Goal: Browse casually: Explore the website without a specific task or goal

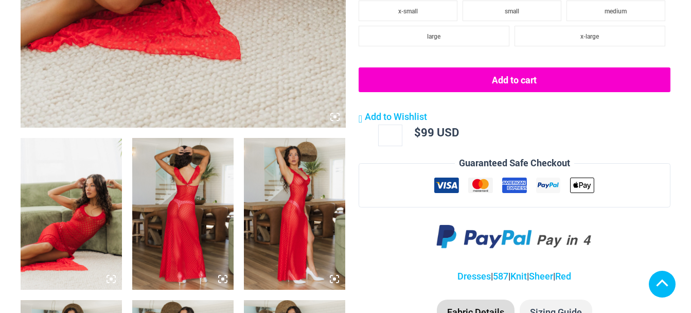
scroll to position [514, 0]
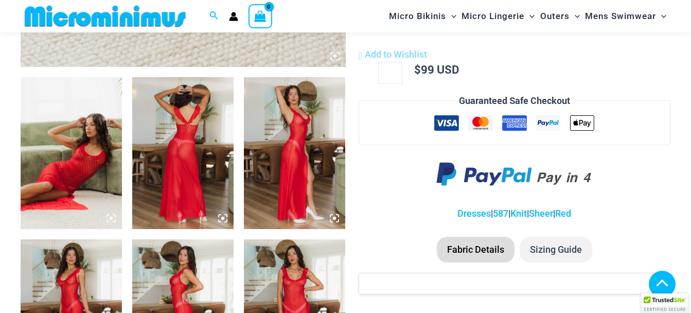
click at [268, 239] on img at bounding box center [294, 315] width 101 height 152
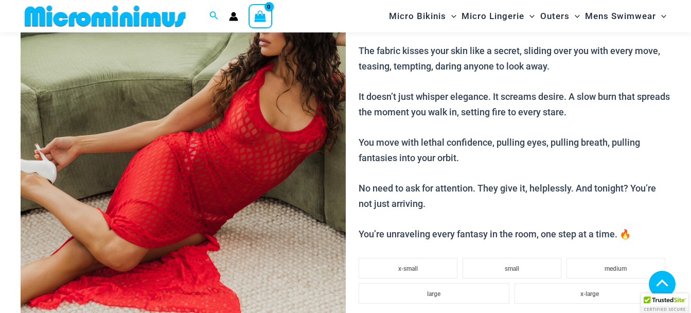
click at [327, 155] on img at bounding box center [183, 140] width 325 height 487
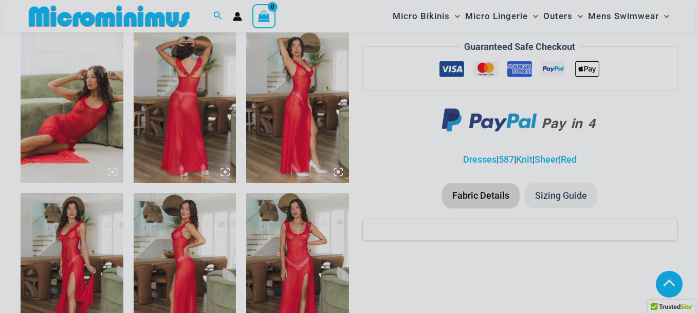
scroll to position [608, 0]
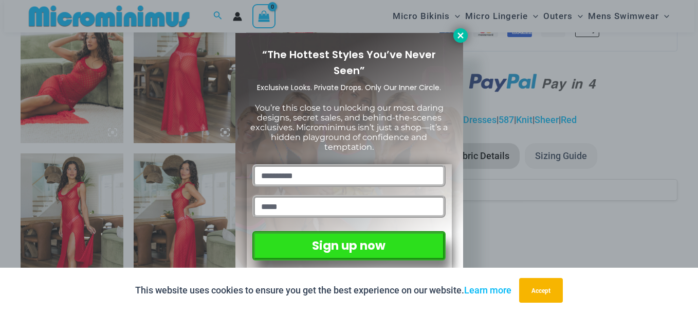
click at [455, 36] on button at bounding box center [461, 35] width 14 height 14
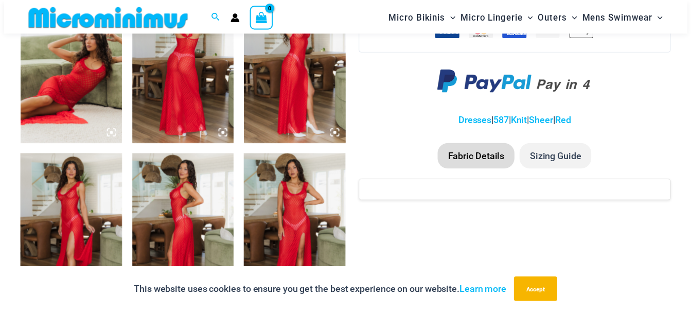
scroll to position [602, 0]
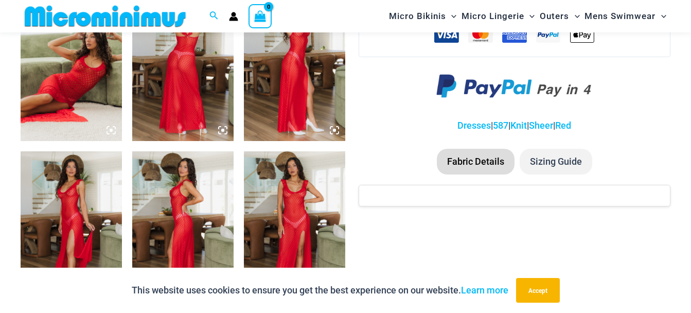
click at [295, 191] on img at bounding box center [294, 227] width 101 height 152
click at [295, 191] on div at bounding box center [345, 156] width 167 height 251
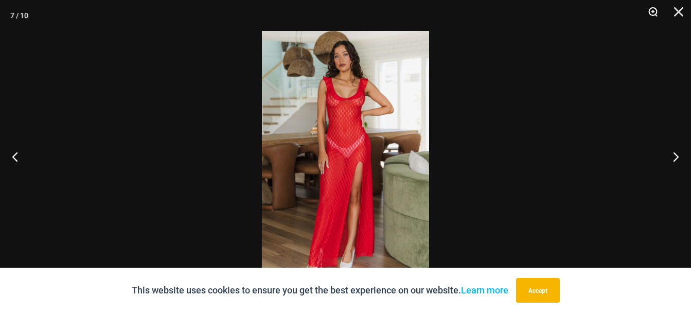
click at [651, 10] on button "Zoom" at bounding box center [649, 15] width 26 height 31
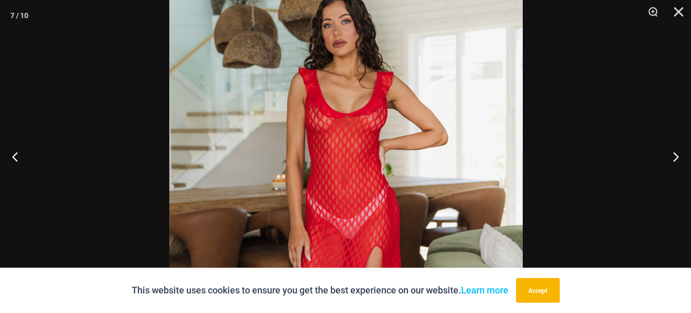
click at [418, 227] on img at bounding box center [345, 236] width 353 height 530
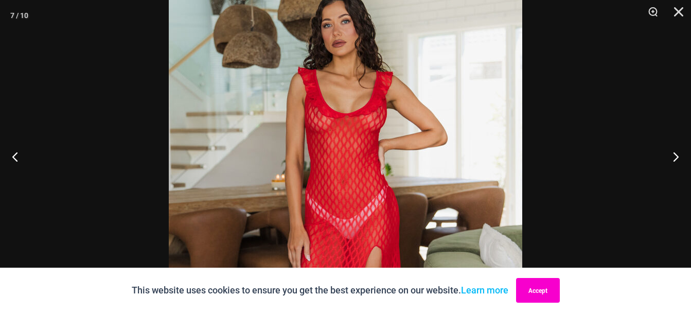
click at [545, 280] on button "Accept" at bounding box center [538, 290] width 44 height 25
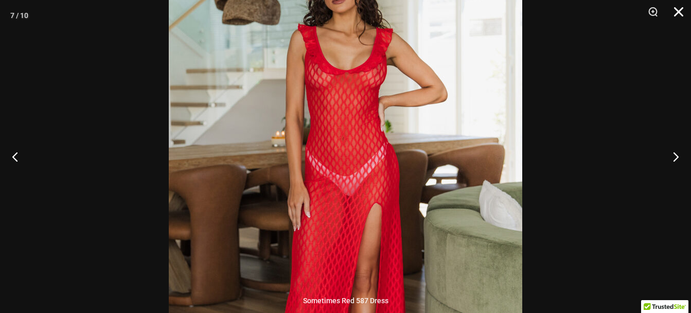
click at [682, 12] on button "Close" at bounding box center [675, 15] width 26 height 31
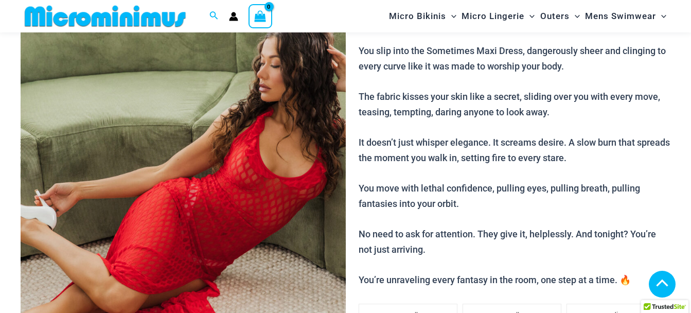
scroll to position [139, 0]
